Goal: Task Accomplishment & Management: Manage account settings

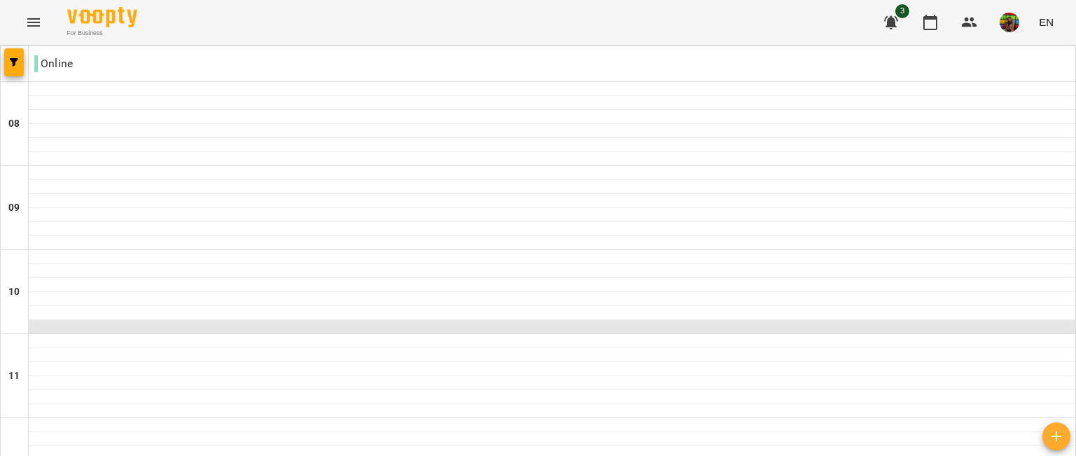
scroll to position [979, 0]
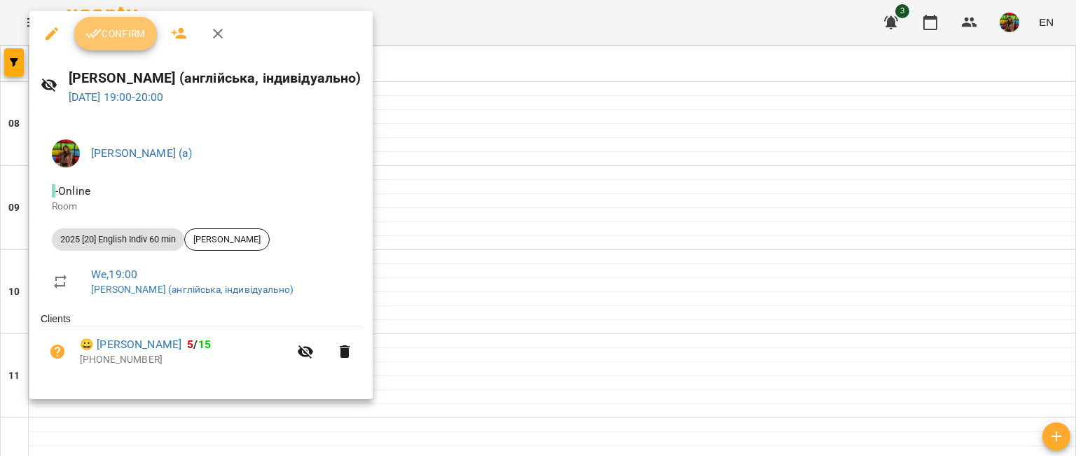
click at [123, 30] on span "Confirm" at bounding box center [115, 33] width 60 height 17
